Goal: Contribute content: Contribute content

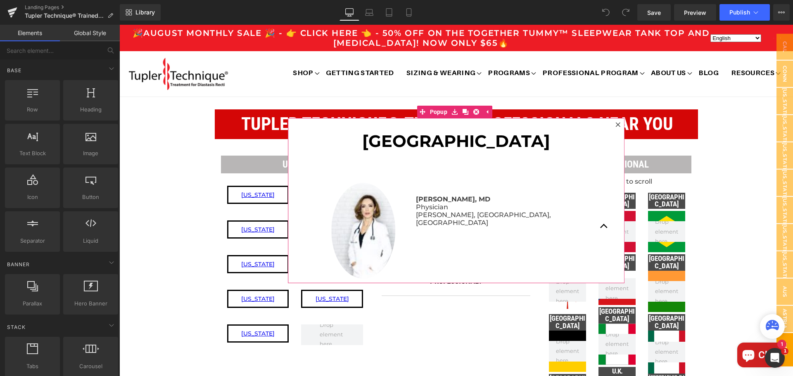
click at [616, 126] on icon at bounding box center [618, 124] width 5 height 5
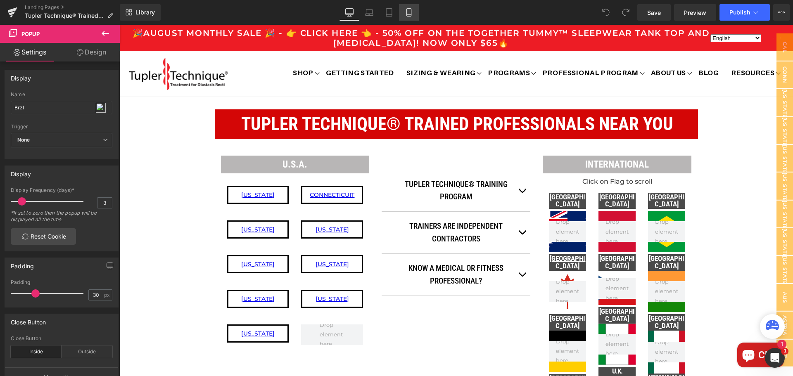
click at [411, 12] on icon at bounding box center [409, 12] width 8 height 8
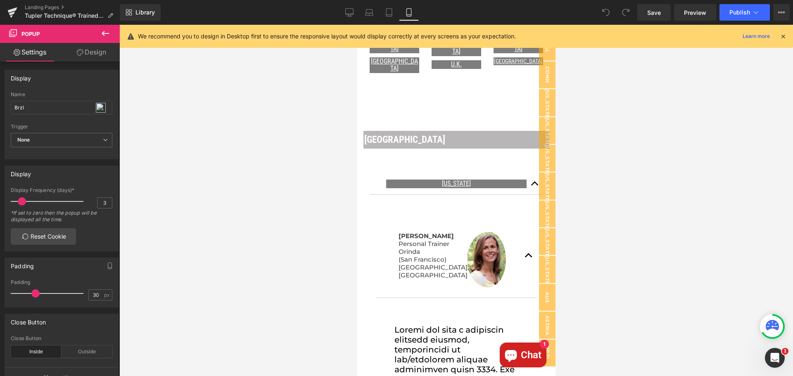
scroll to position [454, 0]
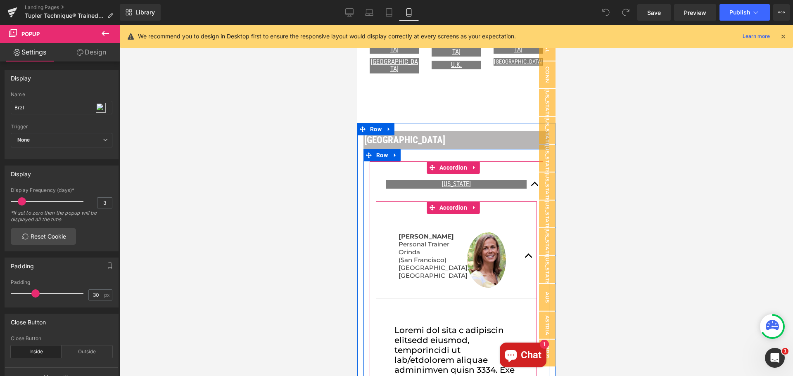
click at [523, 248] on button "button" at bounding box center [528, 256] width 17 height 84
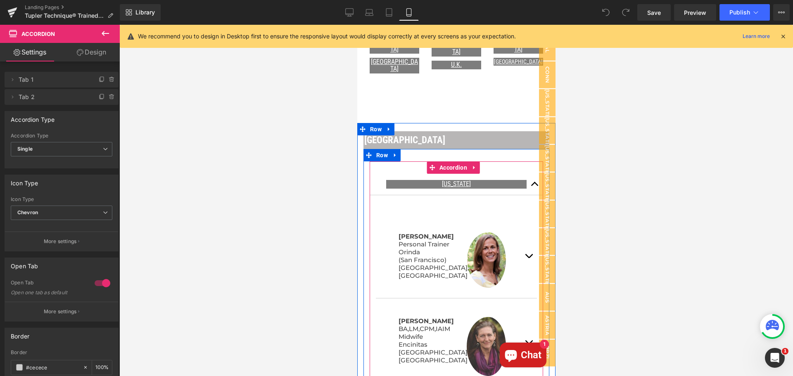
click at [535, 186] on span "button" at bounding box center [535, 186] width 0 height 0
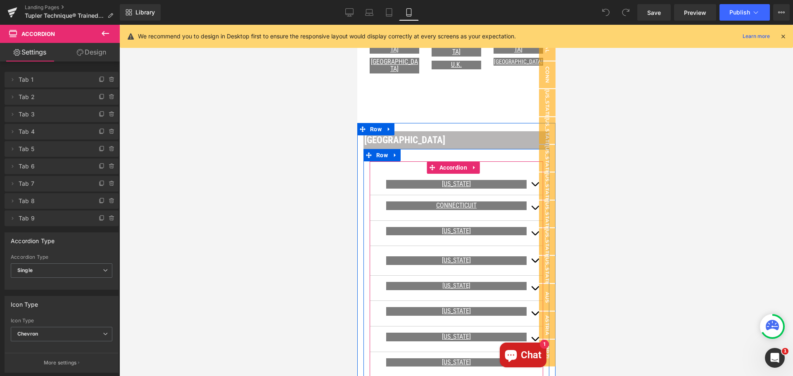
click at [527, 226] on button "button" at bounding box center [534, 233] width 17 height 25
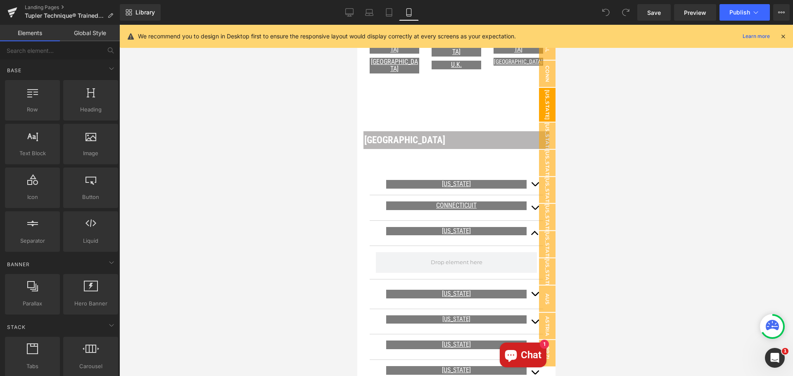
click at [545, 102] on span "[US_STATE]" at bounding box center [547, 104] width 17 height 33
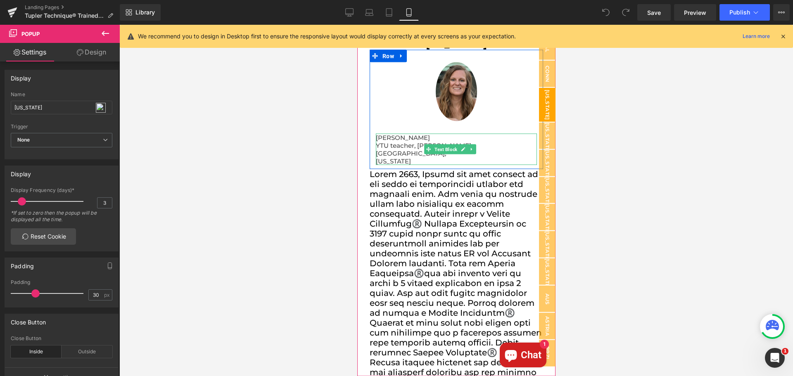
scroll to position [248, 0]
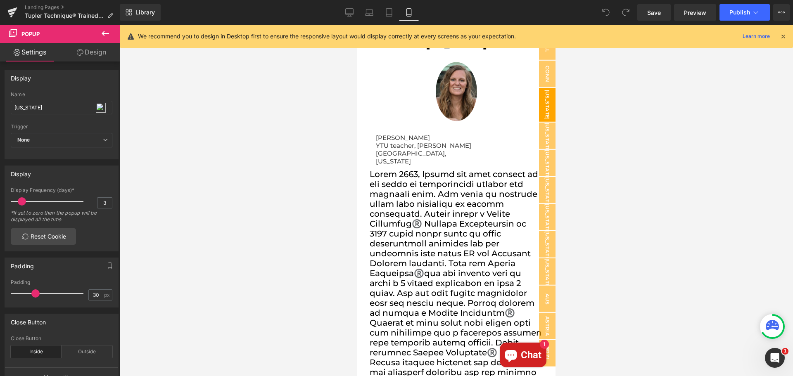
click at [585, 177] on div at bounding box center [456, 201] width 674 height 352
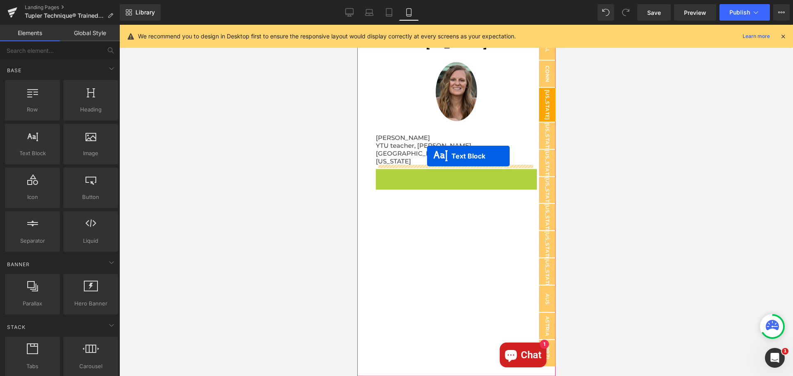
drag, startPoint x: 425, startPoint y: 171, endPoint x: 427, endPoint y: 156, distance: 14.6
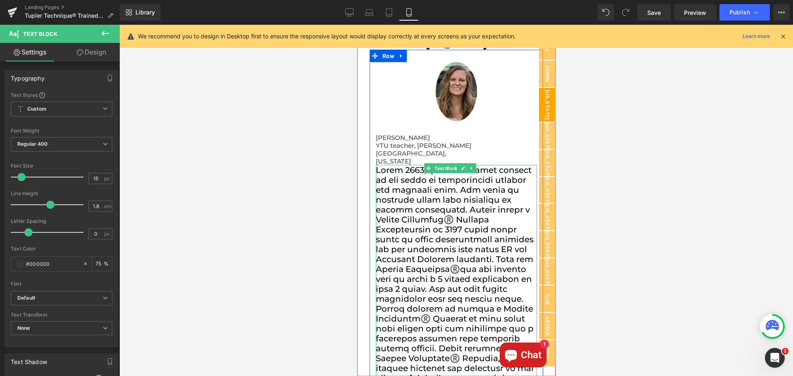
scroll to position [0, 0]
drag, startPoint x: 424, startPoint y: 137, endPoint x: 380, endPoint y: 140, distance: 44.3
click at [380, 140] on p "[PERSON_NAME]" at bounding box center [456, 137] width 161 height 8
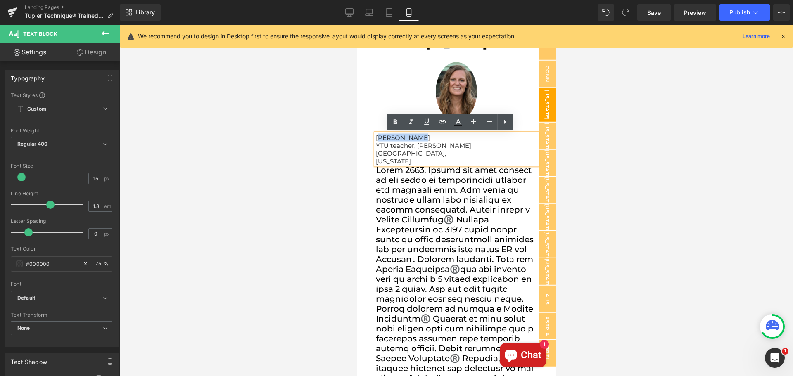
click at [388, 143] on p "YTU teacher, [PERSON_NAME]" at bounding box center [456, 145] width 161 height 8
drag, startPoint x: 424, startPoint y: 140, endPoint x: 377, endPoint y: 137, distance: 47.2
click at [377, 137] on p "[PERSON_NAME]" at bounding box center [456, 137] width 161 height 8
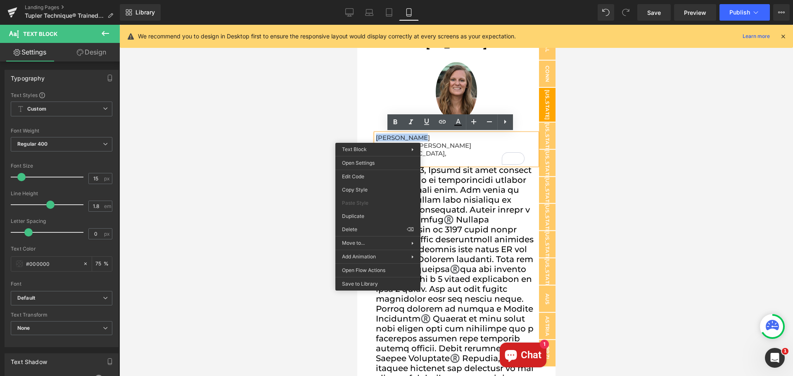
click at [429, 138] on p "[PERSON_NAME]" at bounding box center [456, 137] width 161 height 8
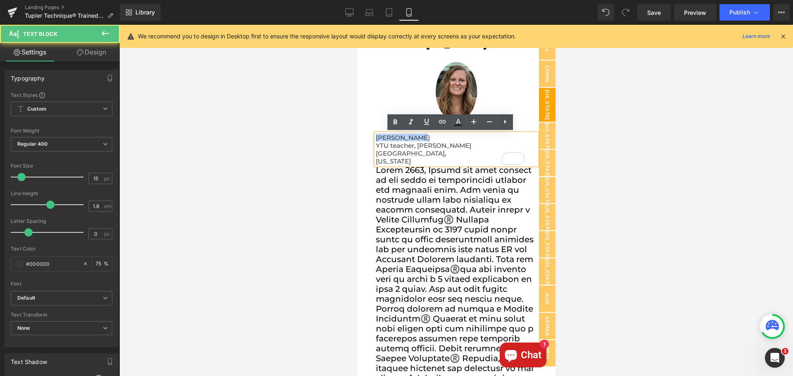
click at [428, 138] on p "[PERSON_NAME]" at bounding box center [456, 137] width 161 height 8
drag, startPoint x: 414, startPoint y: 137, endPoint x: 373, endPoint y: 131, distance: 40.5
click at [373, 131] on div "[PERSON_NAME] YTU teacher, [PERSON_NAME] [GEOGRAPHIC_DATA], [US_STATE] Text Blo…" at bounding box center [456, 306] width 174 height 371
copy p "[PERSON_NAME]"
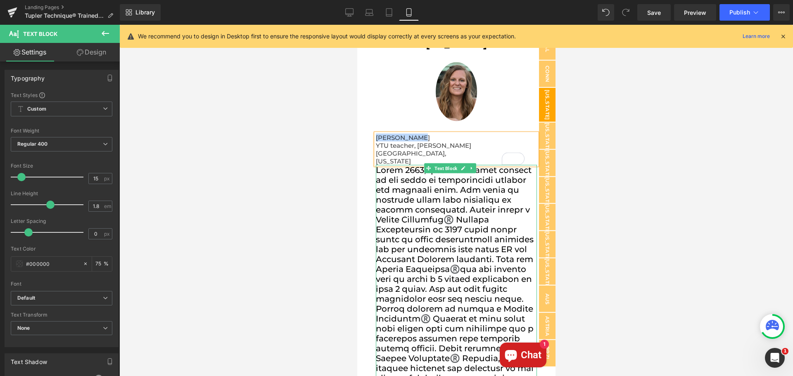
drag, startPoint x: 456, startPoint y: 184, endPoint x: 464, endPoint y: 174, distance: 13.0
click at [457, 182] on span at bounding box center [455, 318] width 158 height 307
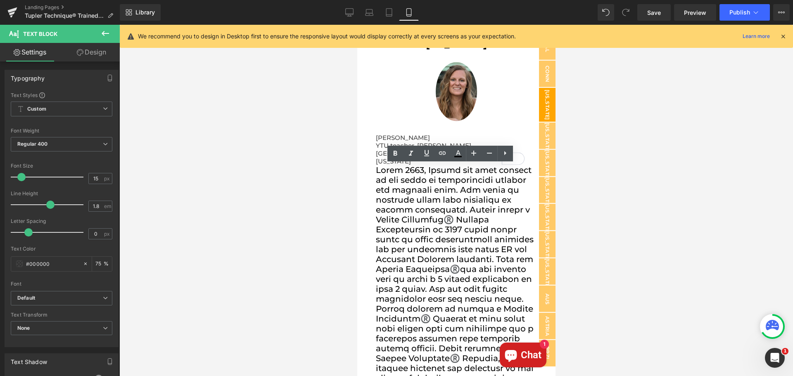
click at [782, 35] on icon at bounding box center [783, 36] width 7 height 7
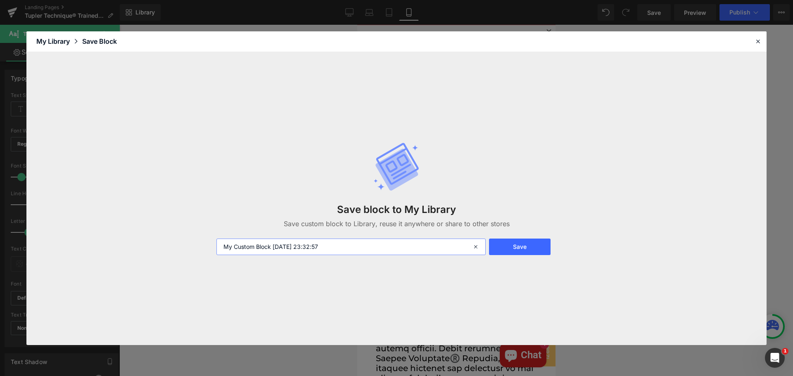
drag, startPoint x: 341, startPoint y: 248, endPoint x: 176, endPoint y: 242, distance: 164.9
click at [176, 242] on div "Save block to My Library Save custom block to Library, reuse it anywhere or sha…" at bounding box center [396, 198] width 740 height 293
paste input "[PERSON_NAME]"
type input "[PERSON_NAME]"
click at [533, 250] on button "Save" at bounding box center [520, 247] width 62 height 17
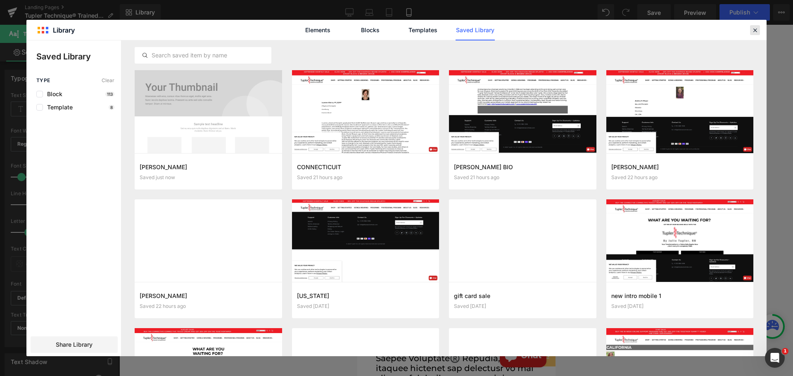
click at [757, 33] on icon at bounding box center [754, 29] width 7 height 7
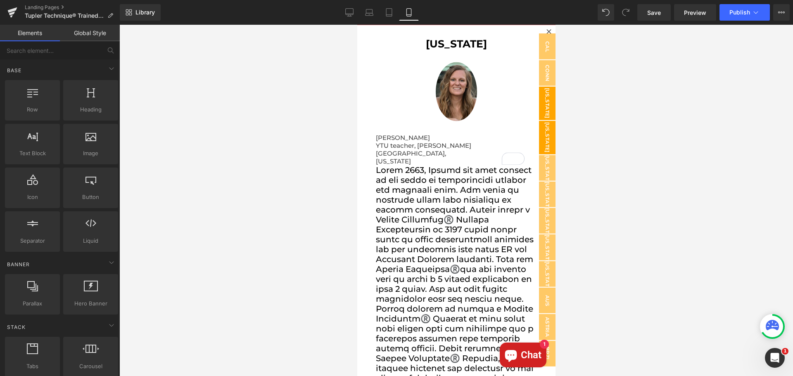
click at [539, 141] on span "[US_STATE]" at bounding box center [547, 137] width 17 height 33
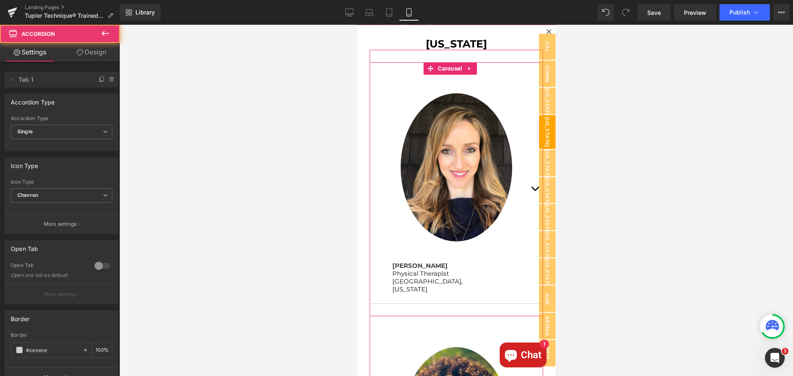
scroll to position [4, 0]
click at [535, 191] on span "button" at bounding box center [535, 191] width 0 height 0
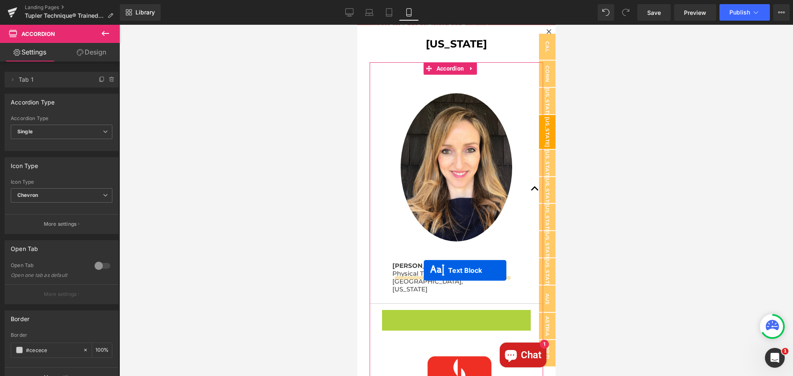
drag, startPoint x: 426, startPoint y: 301, endPoint x: 423, endPoint y: 271, distance: 30.3
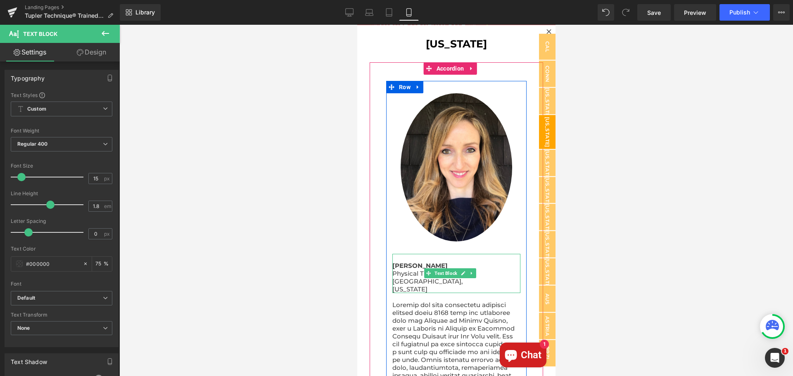
click at [455, 254] on p at bounding box center [456, 258] width 128 height 8
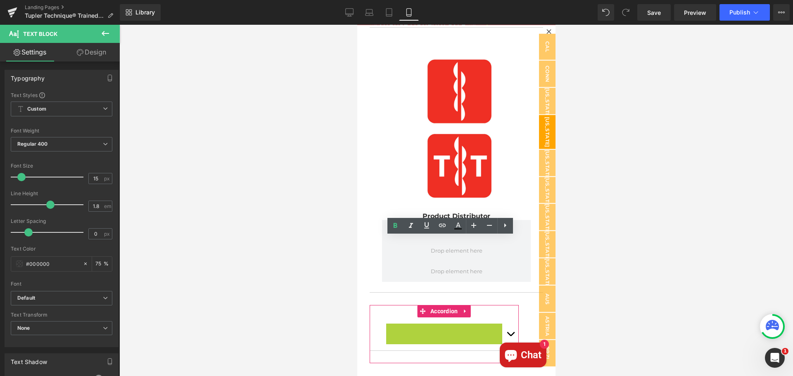
scroll to position [599, 0]
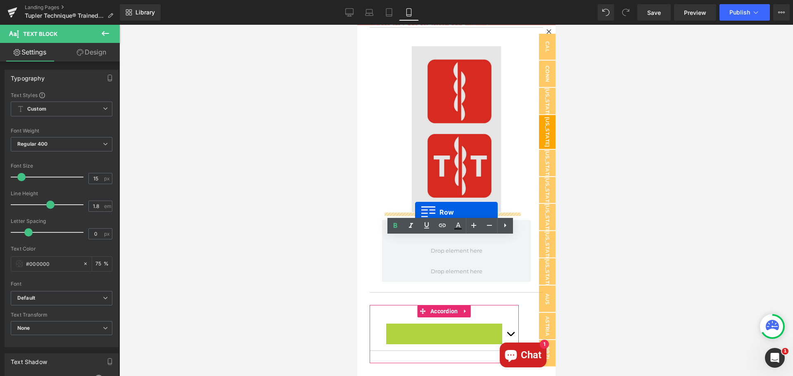
drag, startPoint x: 390, startPoint y: 168, endPoint x: 415, endPoint y: 212, distance: 50.9
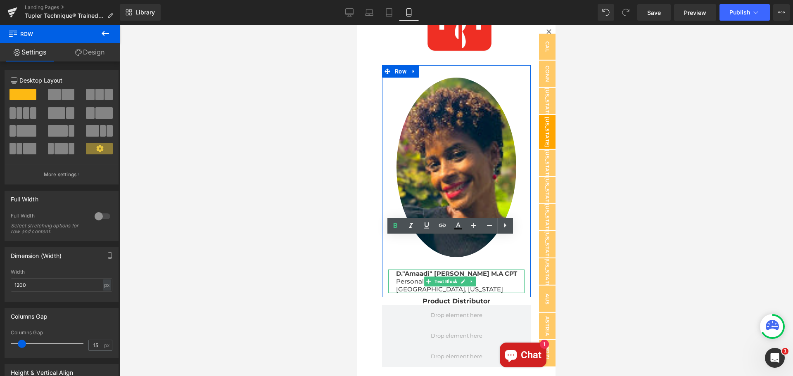
scroll to position [720, 0]
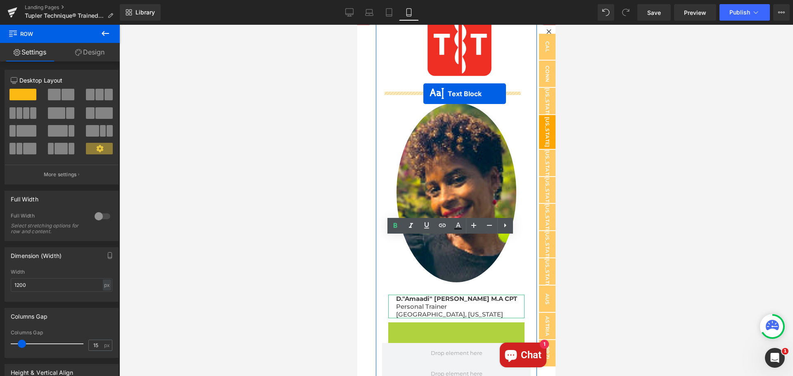
drag, startPoint x: 428, startPoint y: 308, endPoint x: 423, endPoint y: 94, distance: 214.4
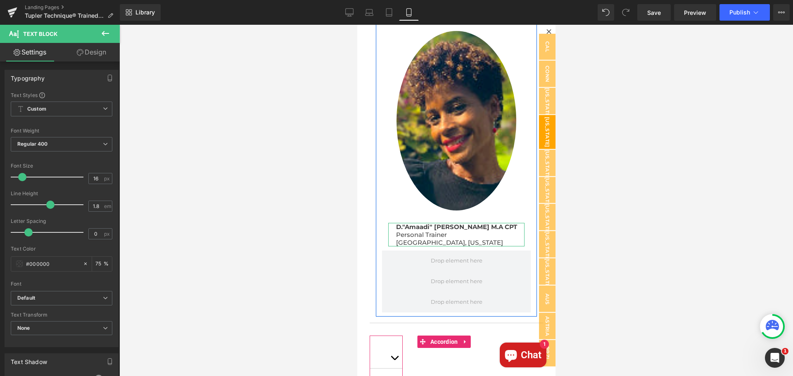
scroll to position [211, 0]
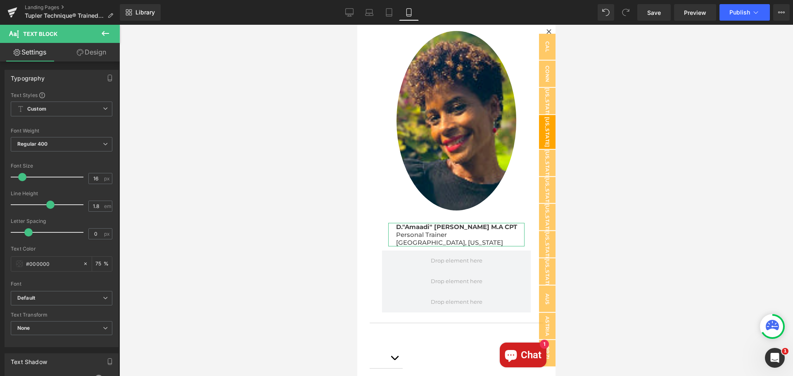
click at [394, 340] on div "Rendering Content" at bounding box center [396, 343] width 51 height 9
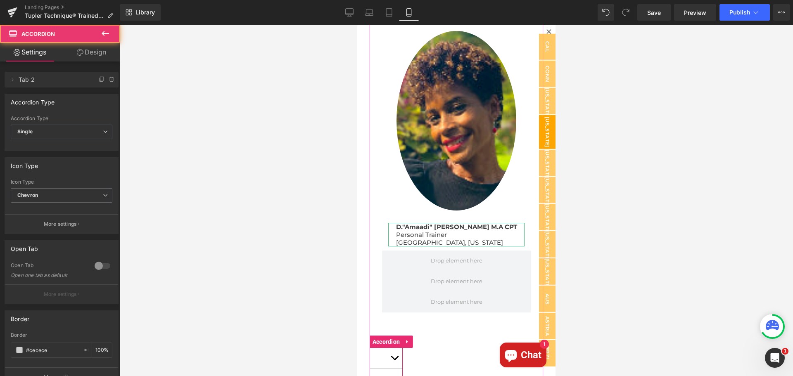
click at [395, 349] on button "button" at bounding box center [394, 359] width 17 height 20
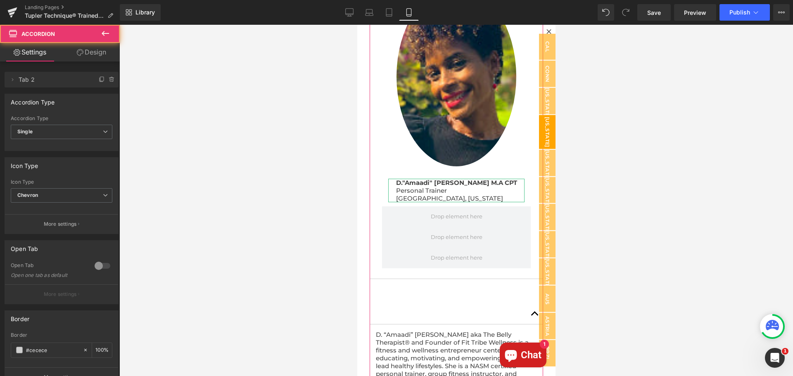
scroll to position [923, 0]
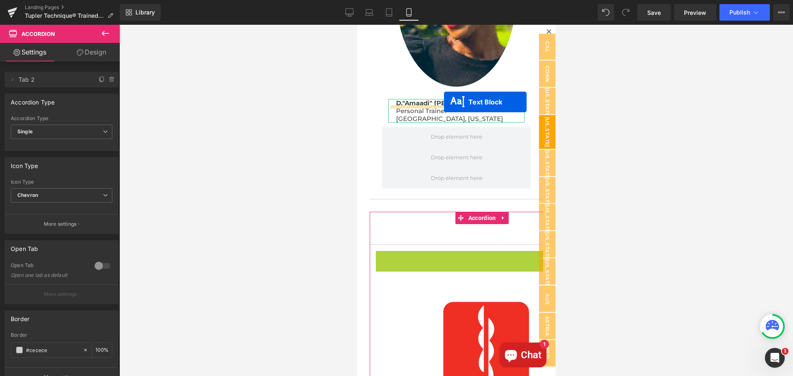
drag, startPoint x: 457, startPoint y: 237, endPoint x: 444, endPoint y: 102, distance: 135.7
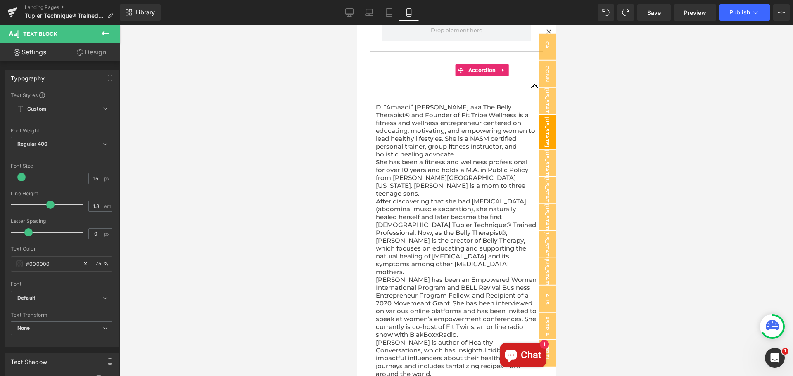
scroll to position [1011, 0]
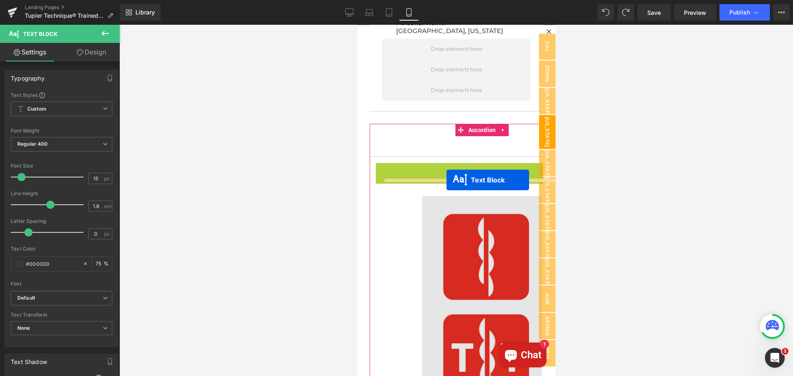
drag, startPoint x: 459, startPoint y: 152, endPoint x: 446, endPoint y: 180, distance: 31.1
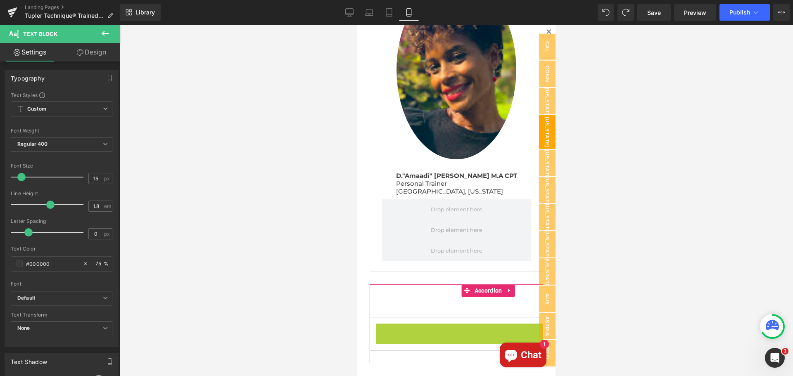
scroll to position [833, 0]
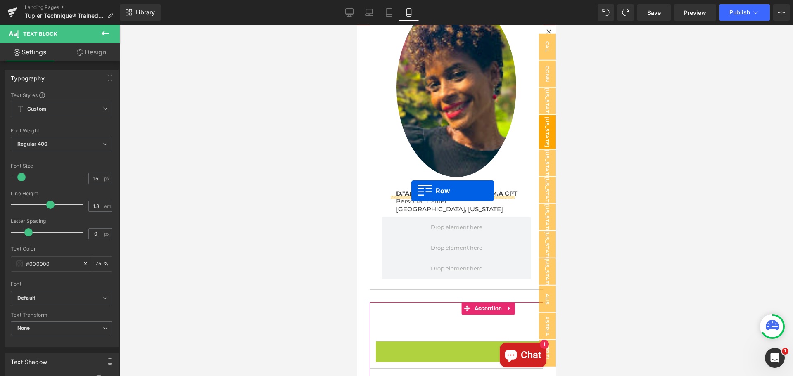
drag, startPoint x: 379, startPoint y: 154, endPoint x: 411, endPoint y: 191, distance: 48.6
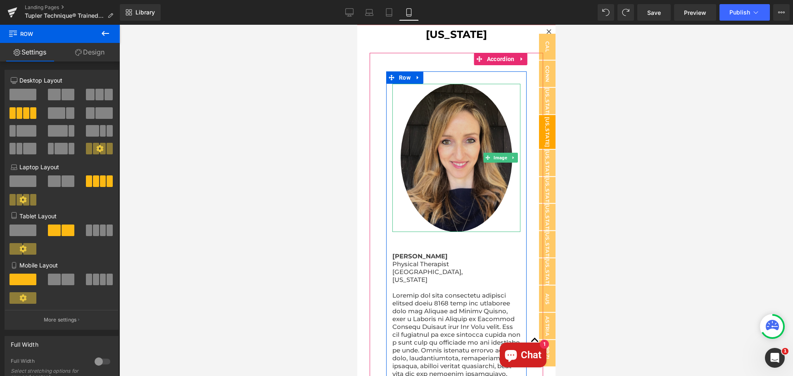
scroll to position [0, 0]
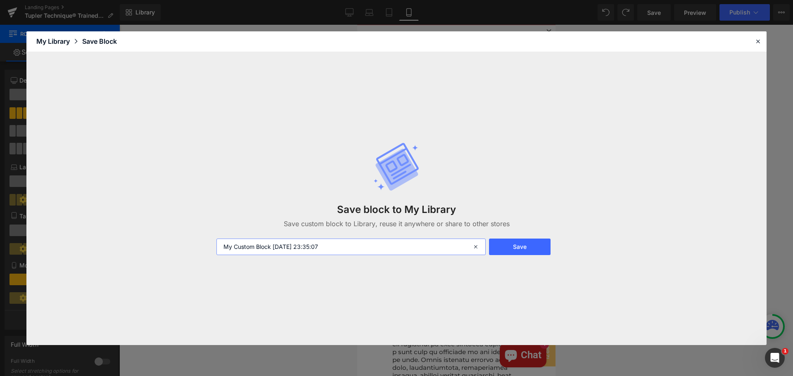
drag, startPoint x: 348, startPoint y: 248, endPoint x: 198, endPoint y: 242, distance: 150.1
click at [198, 242] on div "Save block to My Library Save custom block to Library, reuse it anywhere or sha…" at bounding box center [396, 198] width 740 height 293
type input "[US_STATE]"
click at [534, 249] on button "Save" at bounding box center [520, 247] width 62 height 17
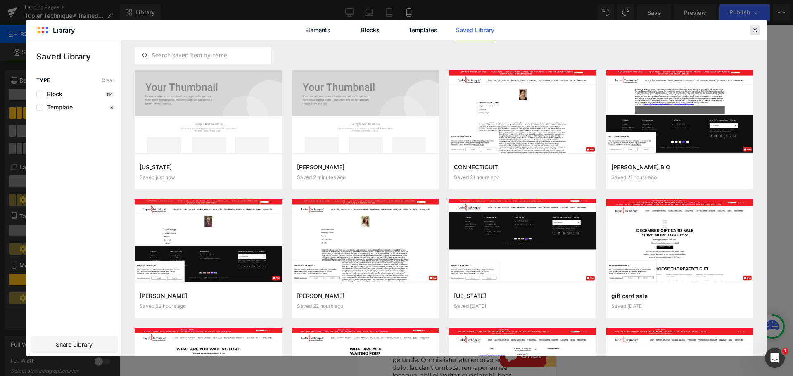
click at [756, 31] on icon at bounding box center [754, 29] width 7 height 7
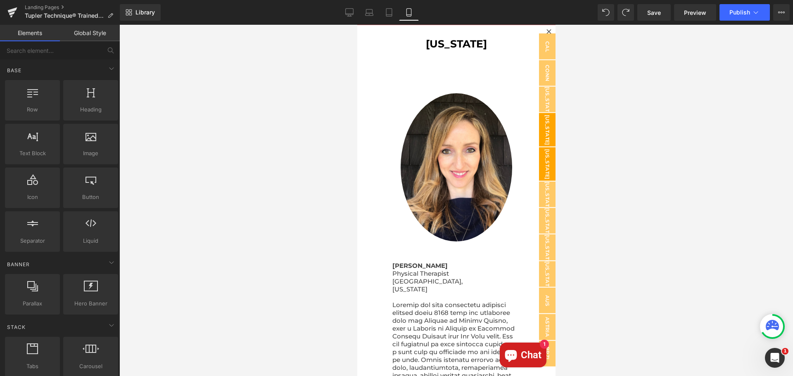
click at [540, 171] on span "[US_STATE]" at bounding box center [547, 163] width 17 height 33
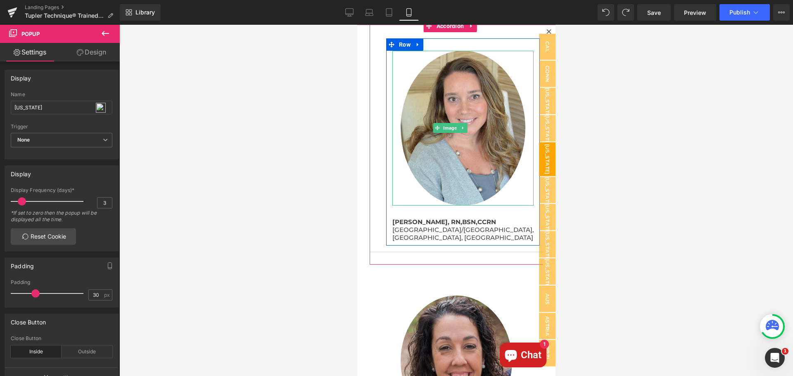
scroll to position [83, 0]
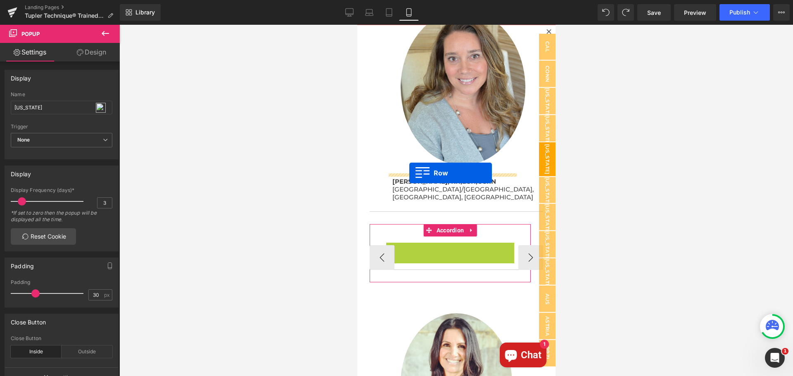
drag, startPoint x: 392, startPoint y: 219, endPoint x: 409, endPoint y: 173, distance: 48.4
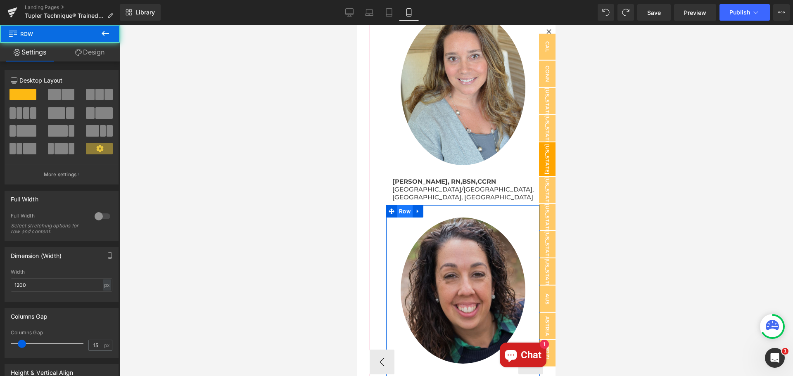
scroll to position [0, 0]
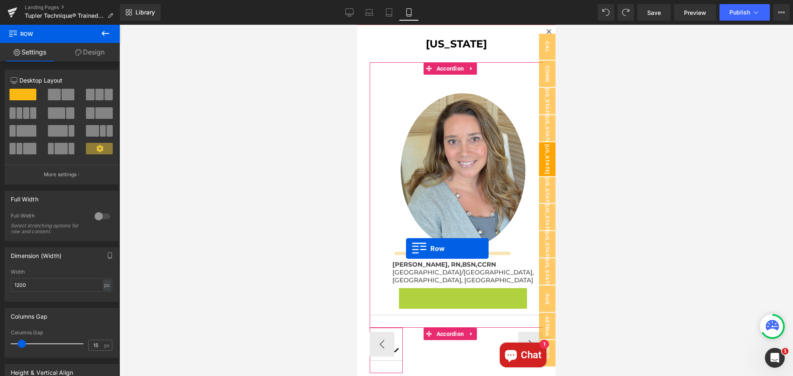
drag, startPoint x: 393, startPoint y: 266, endPoint x: 406, endPoint y: 249, distance: 21.6
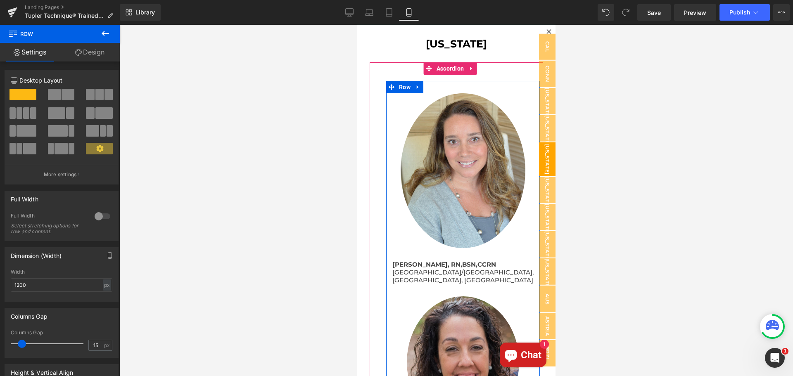
scroll to position [207, 0]
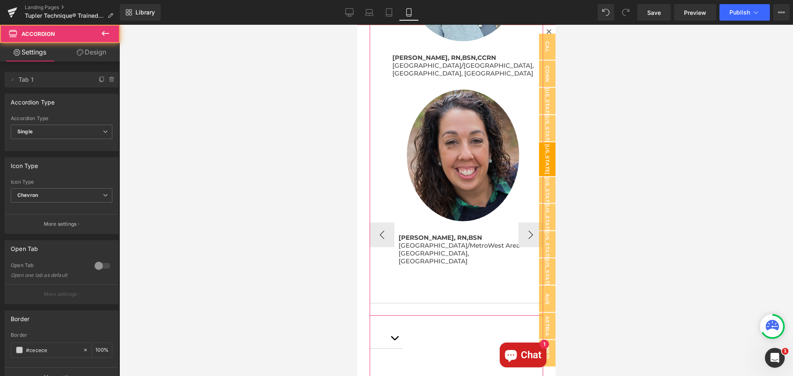
click at [548, 88] on span "button" at bounding box center [548, 88] width 0 height 0
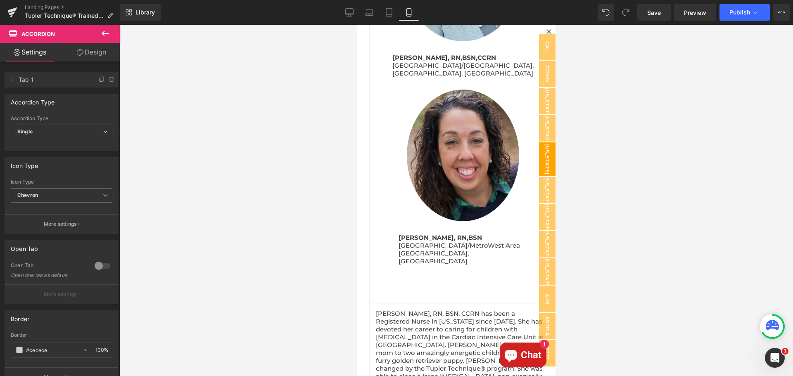
click at [540, 51] on button "button" at bounding box center [548, 85] width 17 height 435
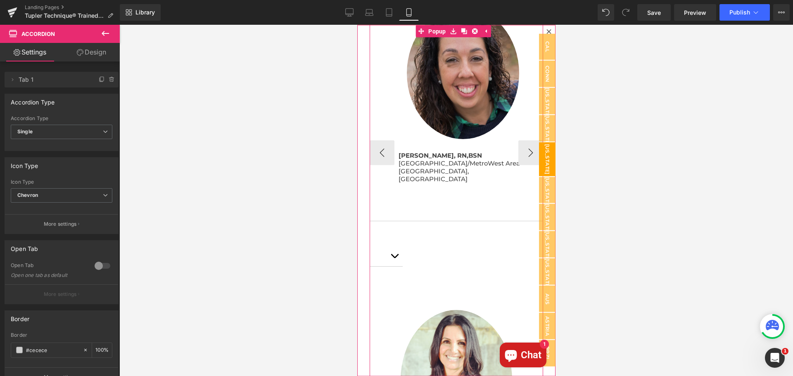
scroll to position [289, 0]
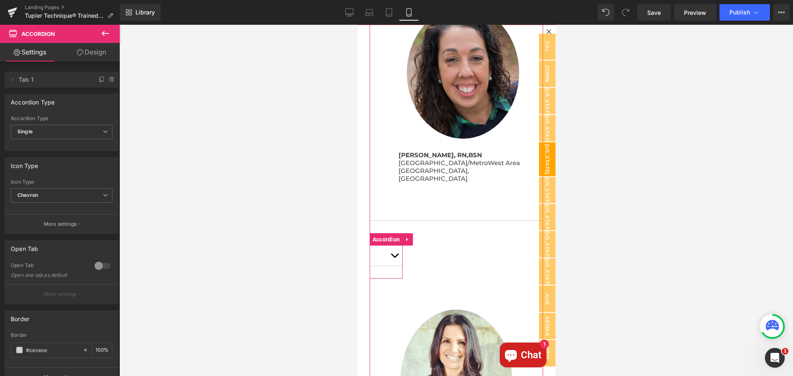
click at [395, 246] on button "button" at bounding box center [394, 256] width 17 height 20
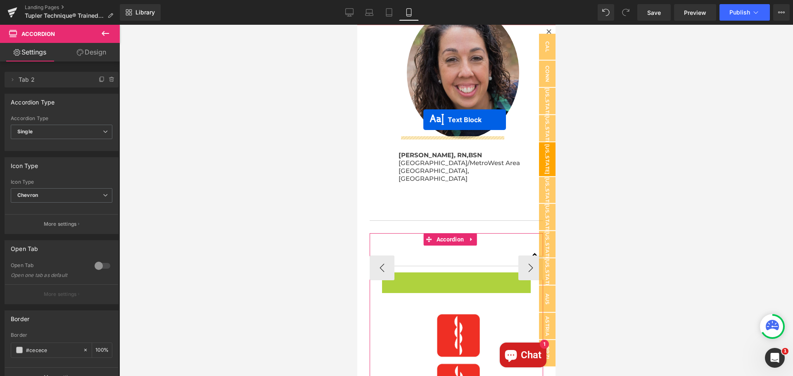
drag, startPoint x: 426, startPoint y: 271, endPoint x: 423, endPoint y: 120, distance: 151.2
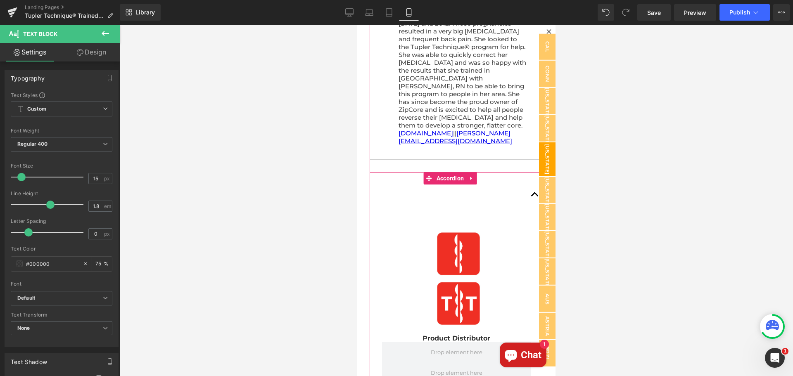
scroll to position [537, 0]
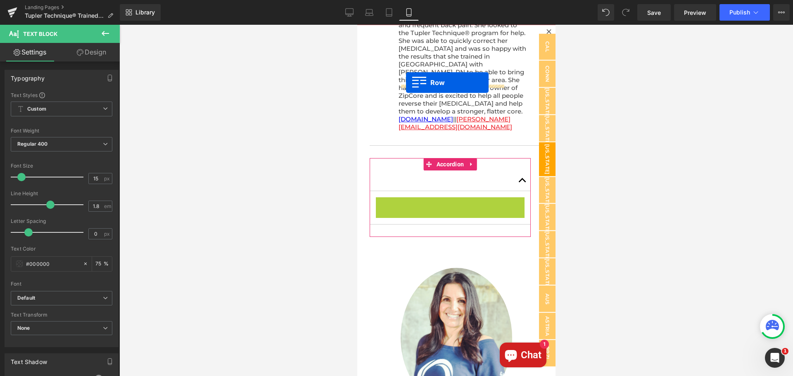
drag, startPoint x: 383, startPoint y: 157, endPoint x: 406, endPoint y: 83, distance: 77.9
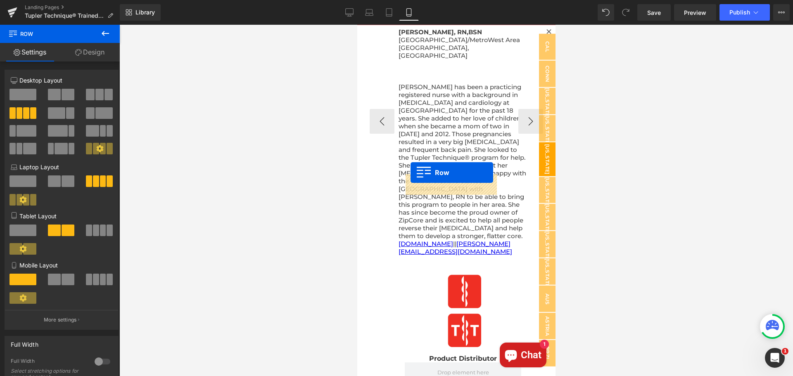
scroll to position [411, 0]
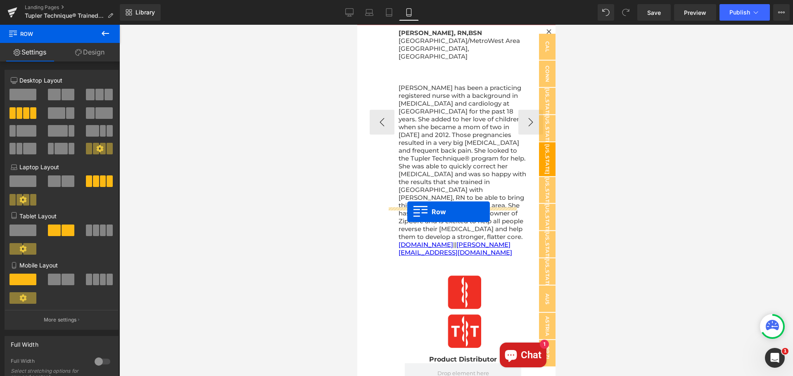
drag, startPoint x: 390, startPoint y: 160, endPoint x: 407, endPoint y: 212, distance: 54.7
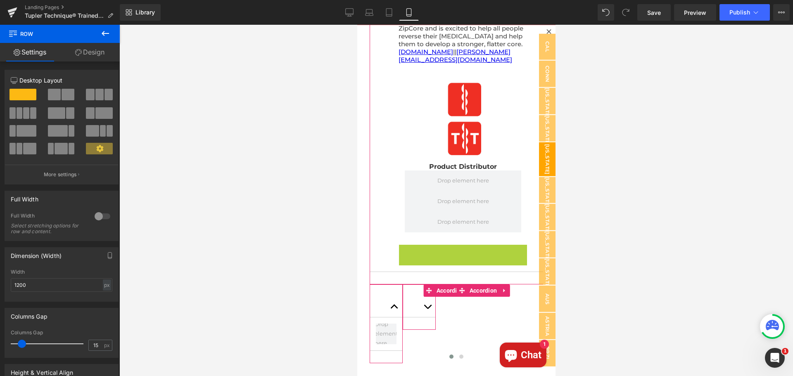
scroll to position [539, 0]
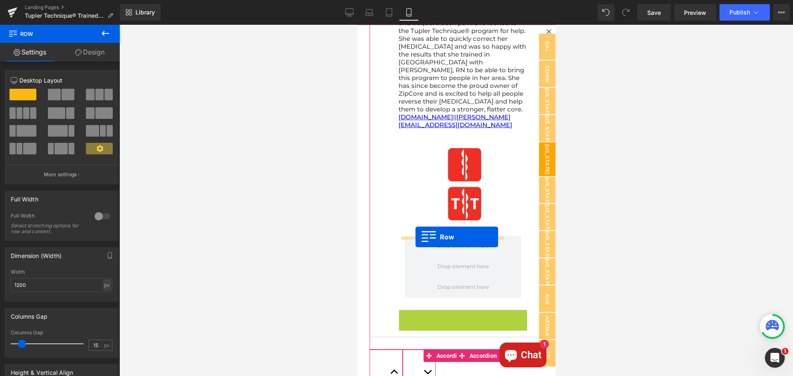
drag, startPoint x: 392, startPoint y: 131, endPoint x: 415, endPoint y: 237, distance: 108.7
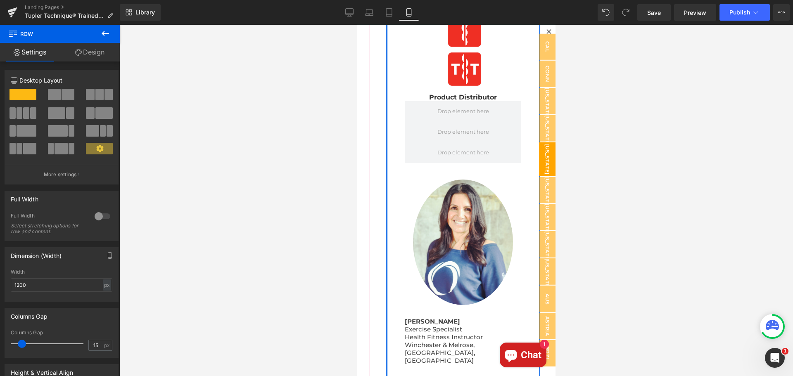
scroll to position [680, 0]
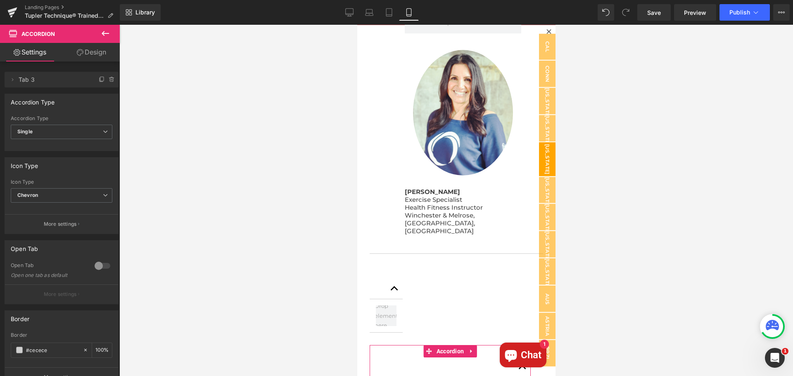
scroll to position [759, 0]
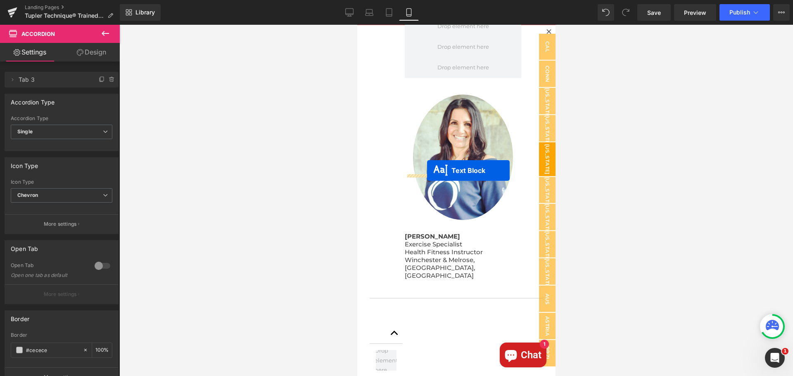
drag, startPoint x: 428, startPoint y: 292, endPoint x: 427, endPoint y: 171, distance: 121.5
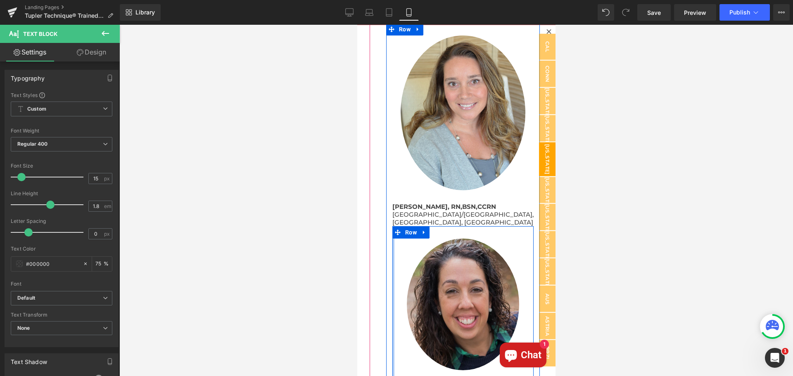
scroll to position [0, 0]
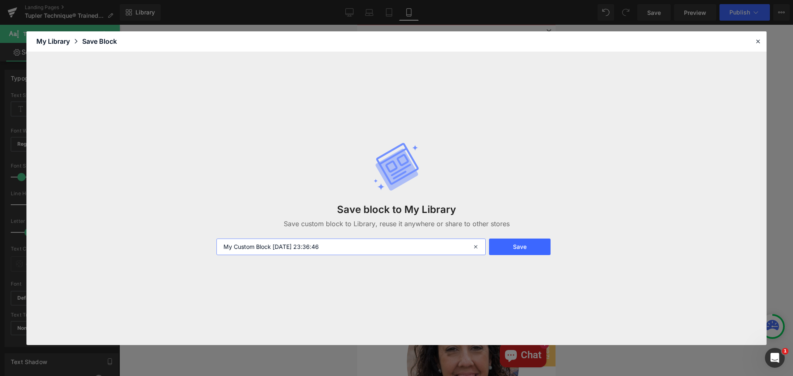
drag, startPoint x: 344, startPoint y: 247, endPoint x: 218, endPoint y: 246, distance: 126.0
click at [218, 246] on input "My Custom Block [DATE] 23:36:46" at bounding box center [350, 247] width 269 height 17
type input "[US_STATE]"
click at [520, 247] on button "Save" at bounding box center [520, 247] width 62 height 17
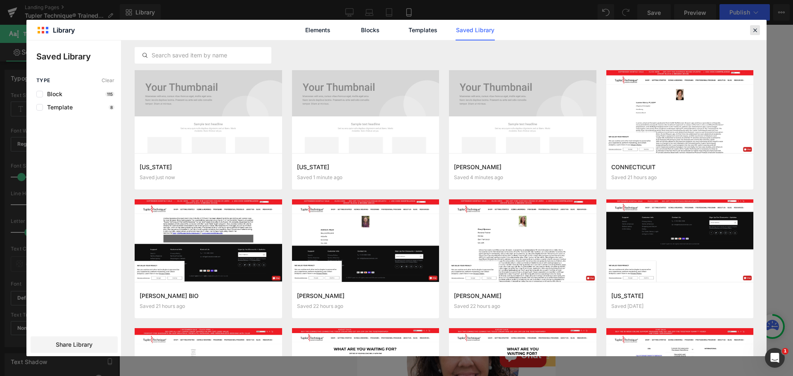
click at [755, 29] on icon at bounding box center [754, 29] width 7 height 7
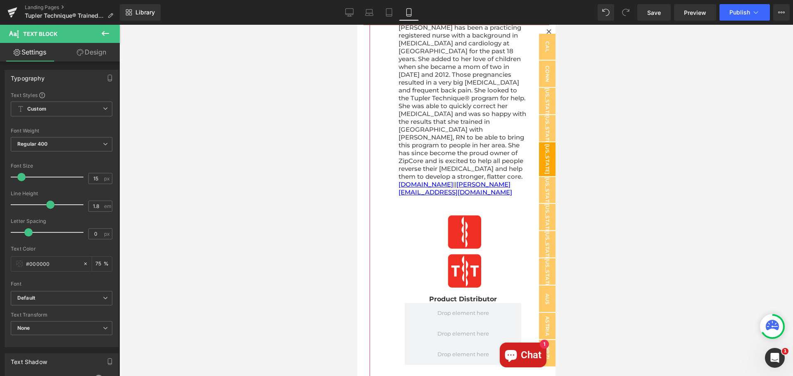
scroll to position [434, 0]
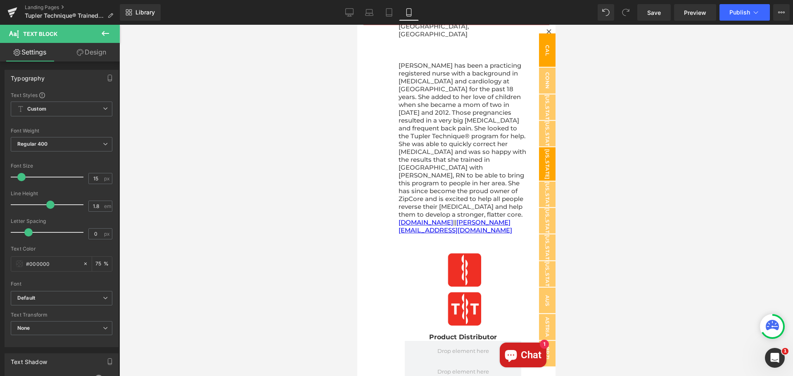
drag, startPoint x: 543, startPoint y: 30, endPoint x: 541, endPoint y: 36, distance: 6.4
click at [546, 30] on icon at bounding box center [548, 31] width 5 height 5
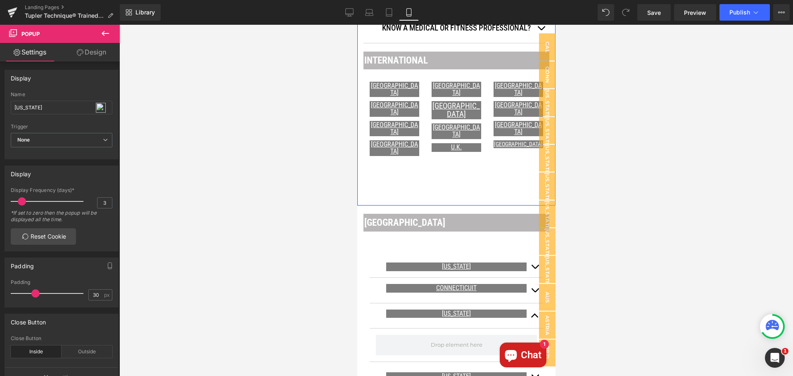
scroll to position [496, 0]
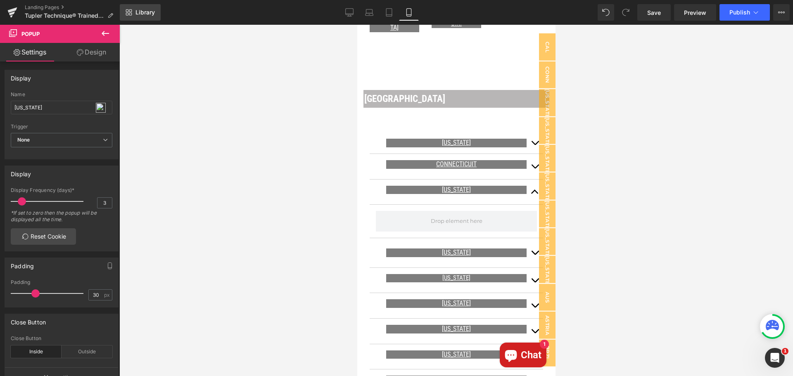
click at [136, 10] on span "Library" at bounding box center [144, 12] width 19 height 7
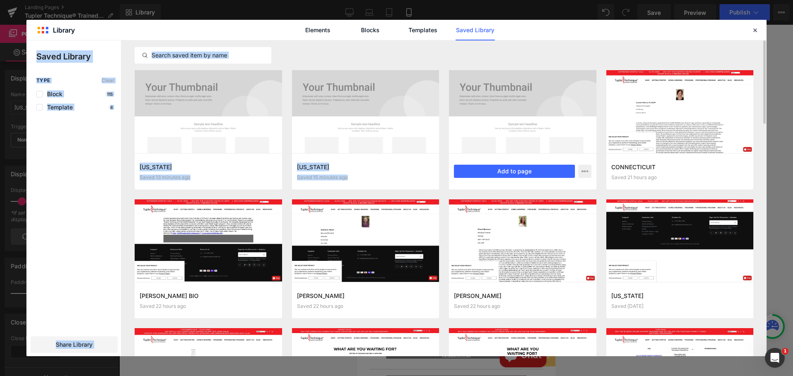
drag, startPoint x: 759, startPoint y: 30, endPoint x: 565, endPoint y: 81, distance: 200.2
click at [565, 81] on div "Library Elements Blocks Templates Saved Library Saved Library Type Clear Block …" at bounding box center [396, 188] width 740 height 337
click at [526, 169] on button "Add to page" at bounding box center [514, 171] width 121 height 13
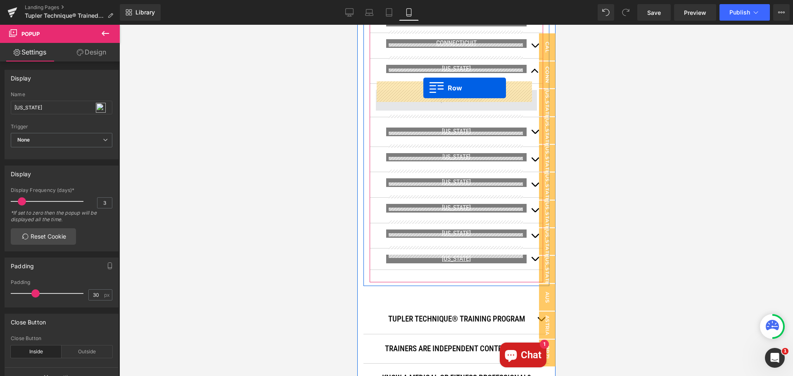
scroll to position [617, 0]
drag, startPoint x: 363, startPoint y: 239, endPoint x: 423, endPoint y: 88, distance: 162.4
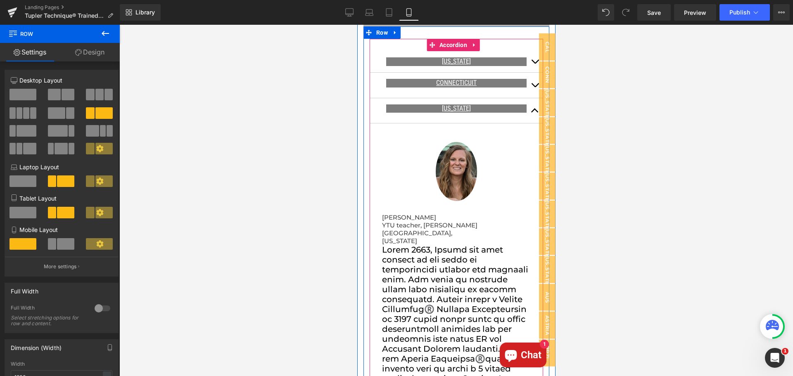
scroll to position [576, 0]
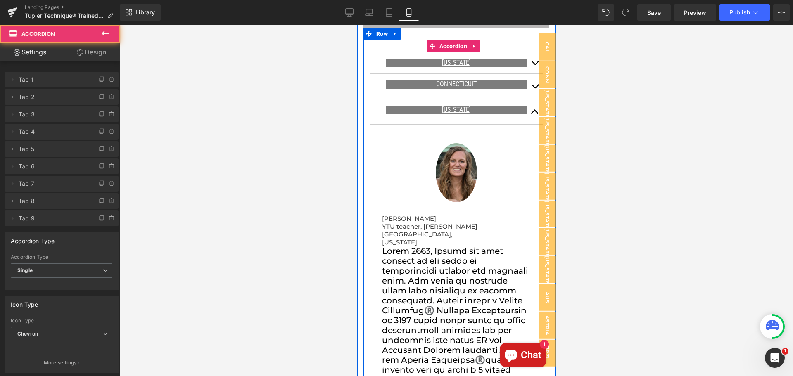
click at [535, 114] on span "button" at bounding box center [535, 114] width 0 height 0
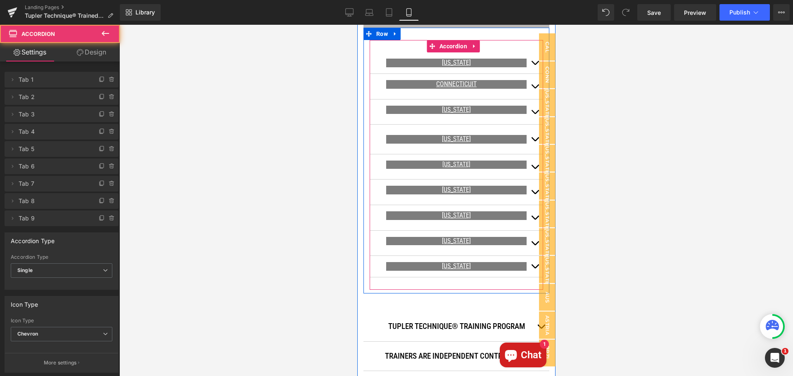
click at [535, 88] on span "button" at bounding box center [535, 88] width 0 height 0
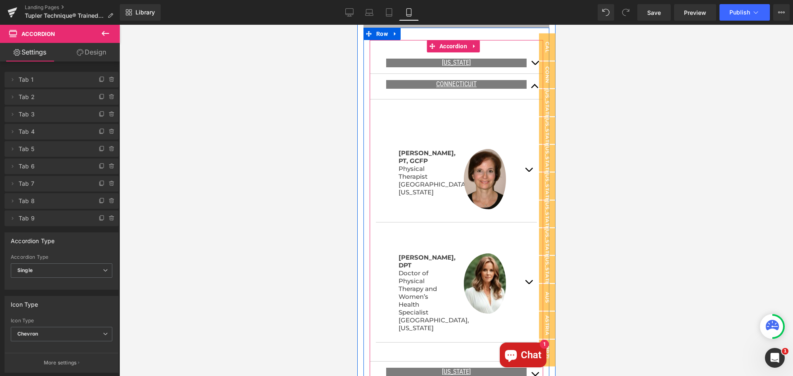
click at [528, 78] on button "button" at bounding box center [534, 86] width 17 height 25
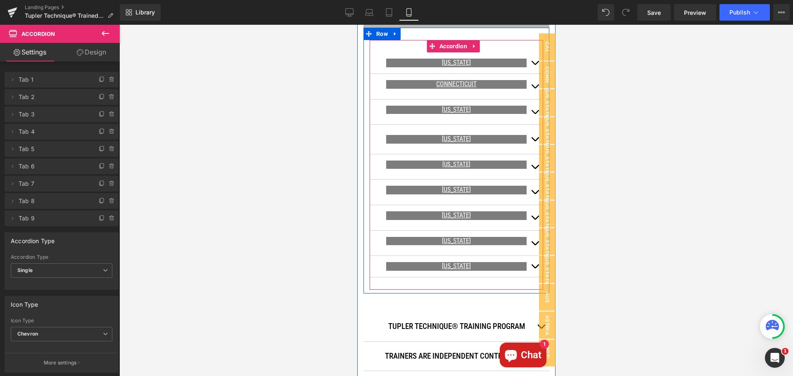
click at [529, 106] on button "button" at bounding box center [534, 112] width 17 height 25
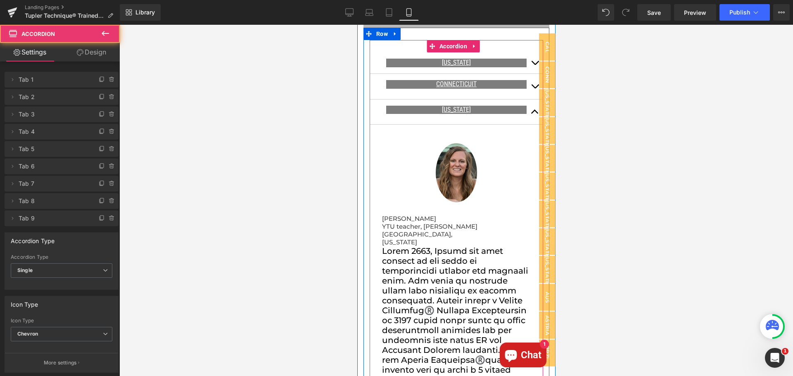
click at [529, 106] on button "button" at bounding box center [534, 112] width 17 height 25
